Goal: Find specific page/section: Find specific page/section

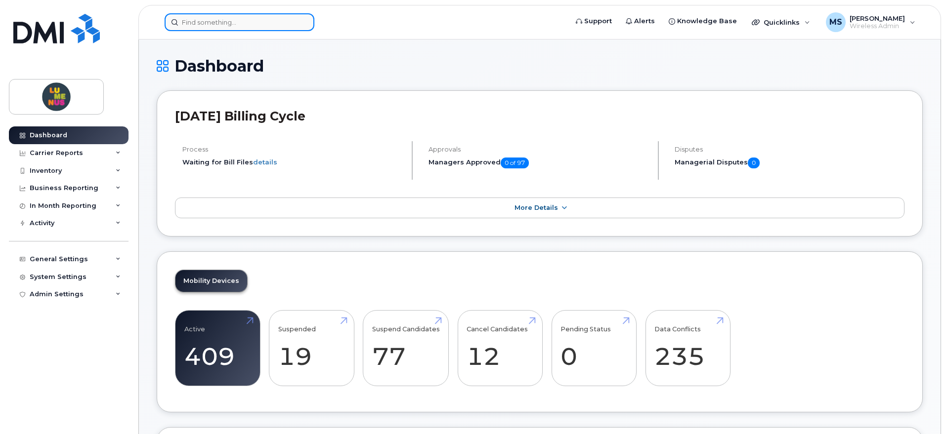
click at [240, 31] on div at bounding box center [363, 22] width 396 height 18
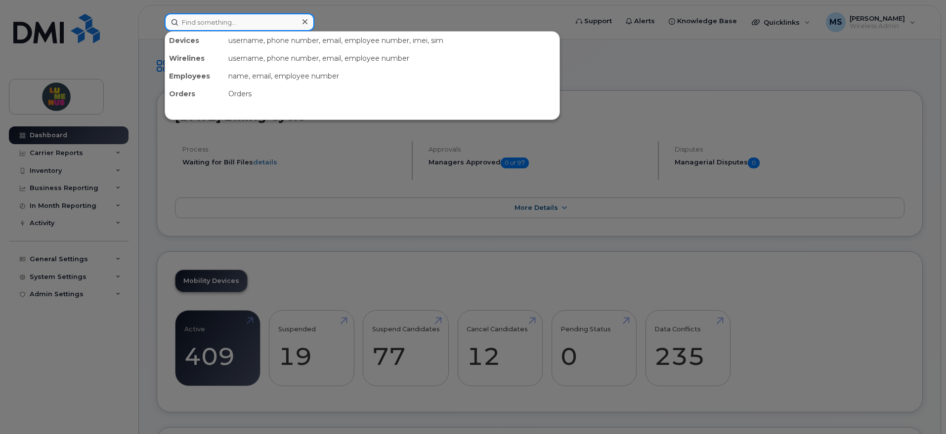
paste input "4164763756"
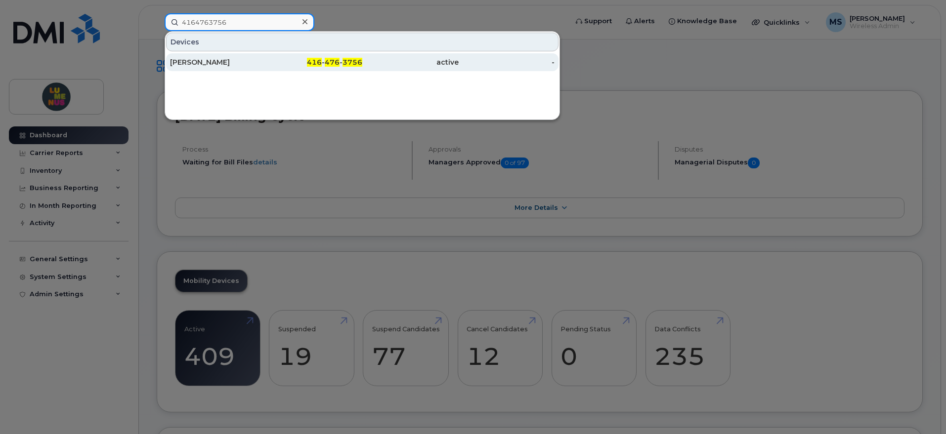
type input "4164763756"
click at [225, 63] on div "[PERSON_NAME]" at bounding box center [218, 62] width 96 height 10
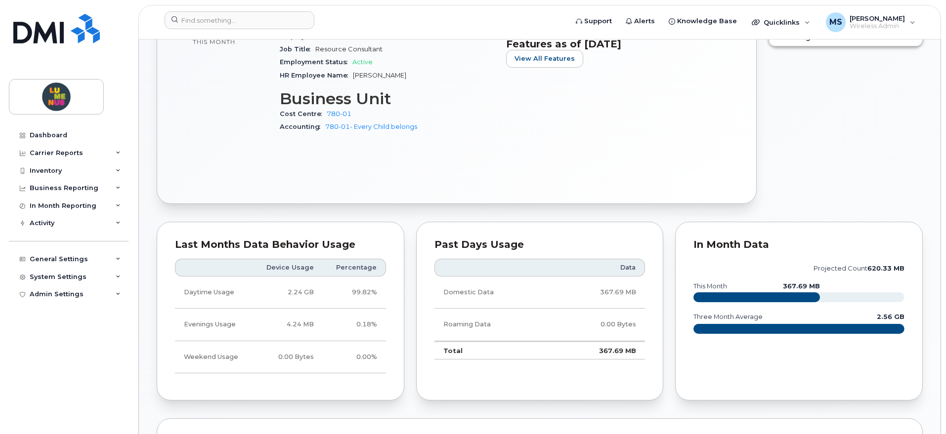
scroll to position [432, 0]
